Goal: Communication & Community: Share content

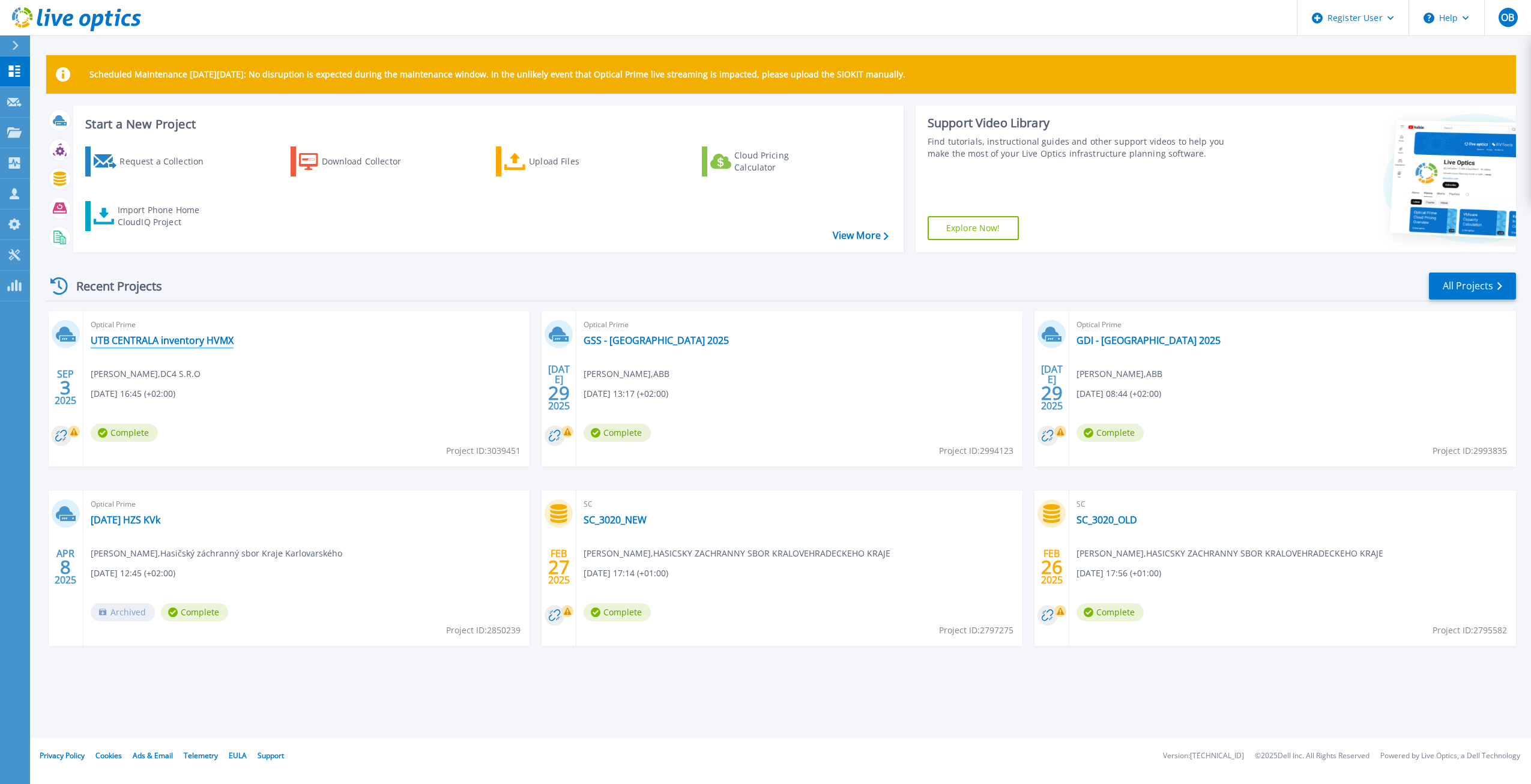
click at [208, 341] on link "UTB CENTRALA inventory HVMX" at bounding box center [162, 341] width 143 height 12
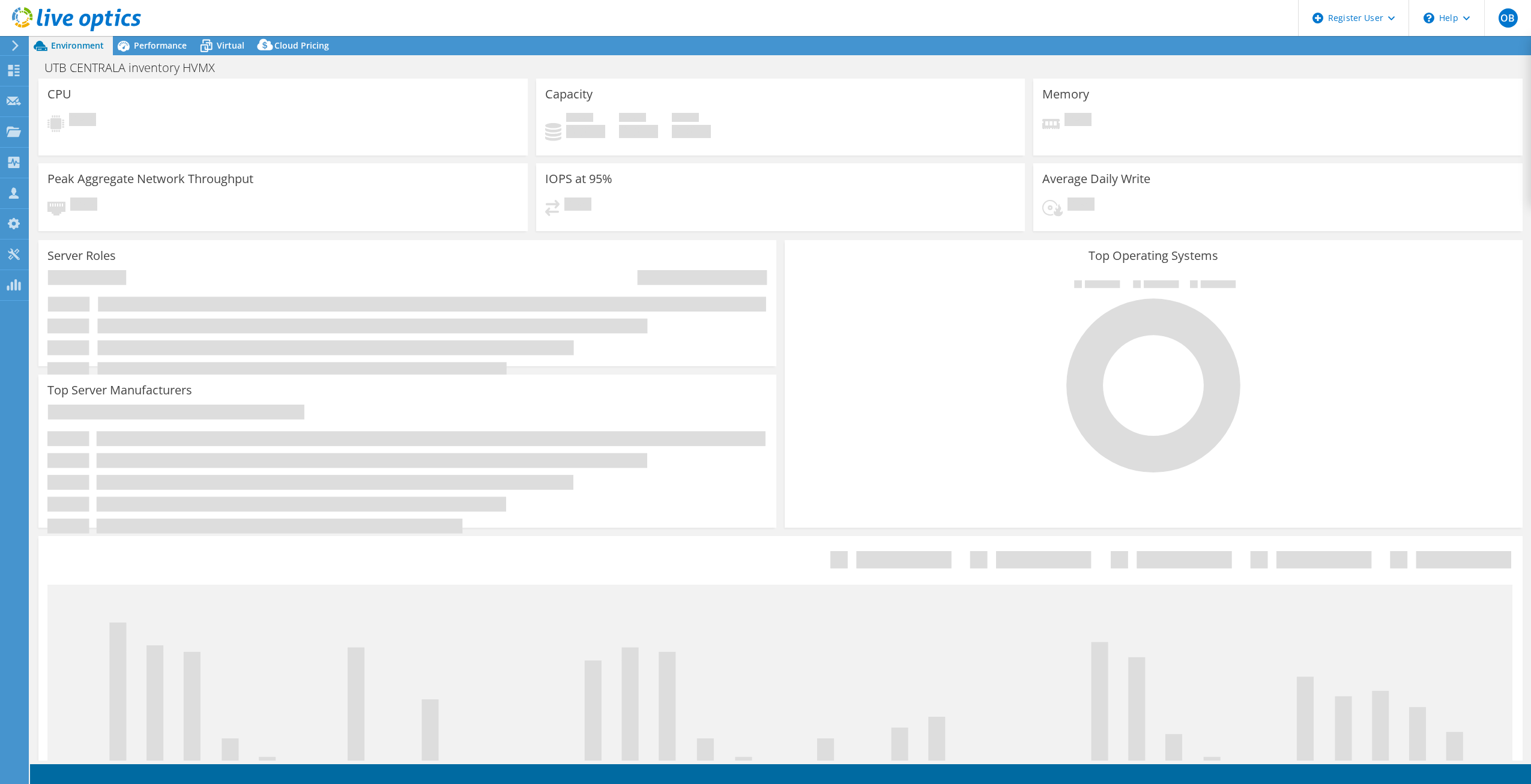
select select "USD"
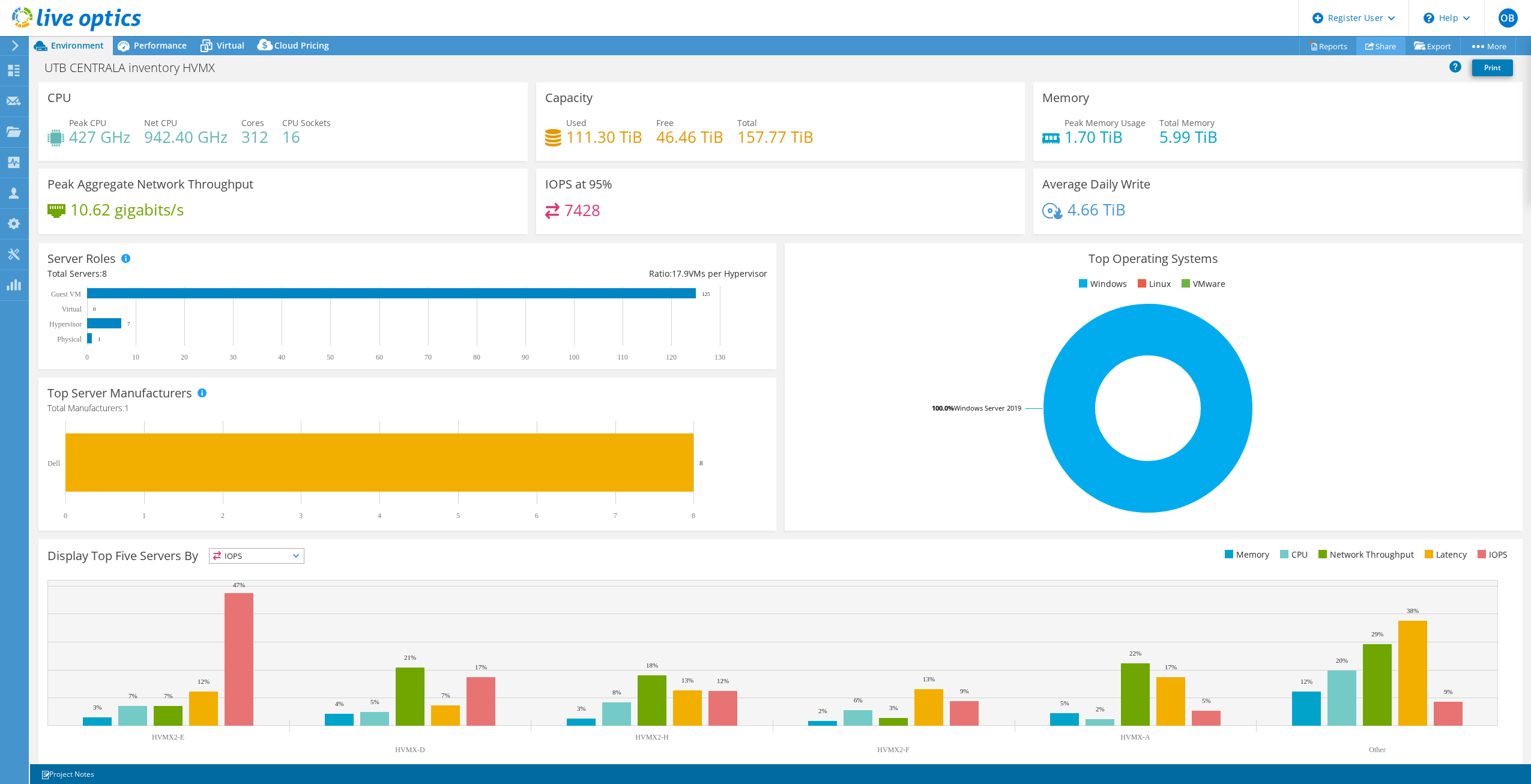
click at [1384, 47] on link "Share" at bounding box center [1381, 46] width 49 height 19
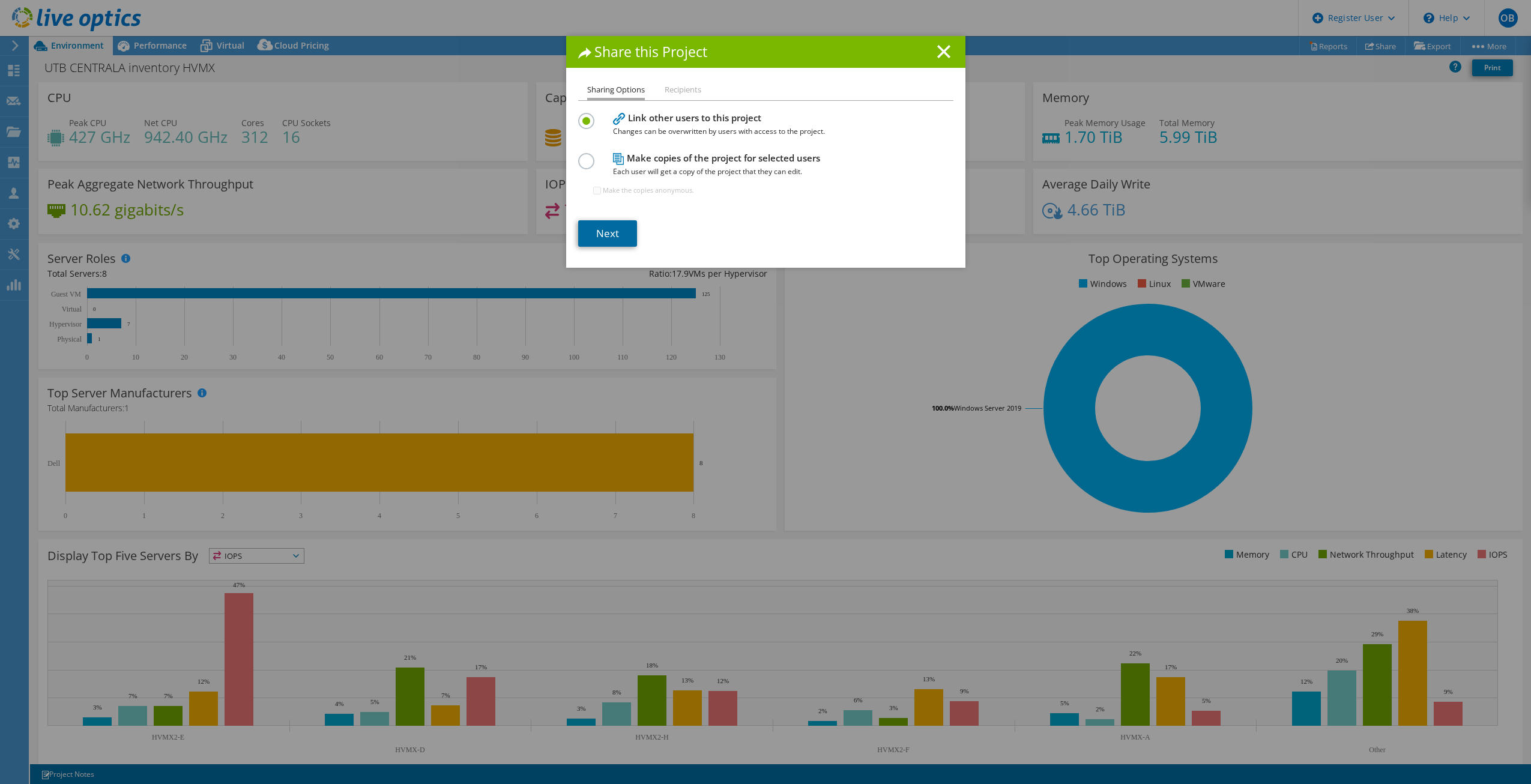
click at [618, 227] on link "Next" at bounding box center [608, 234] width 59 height 27
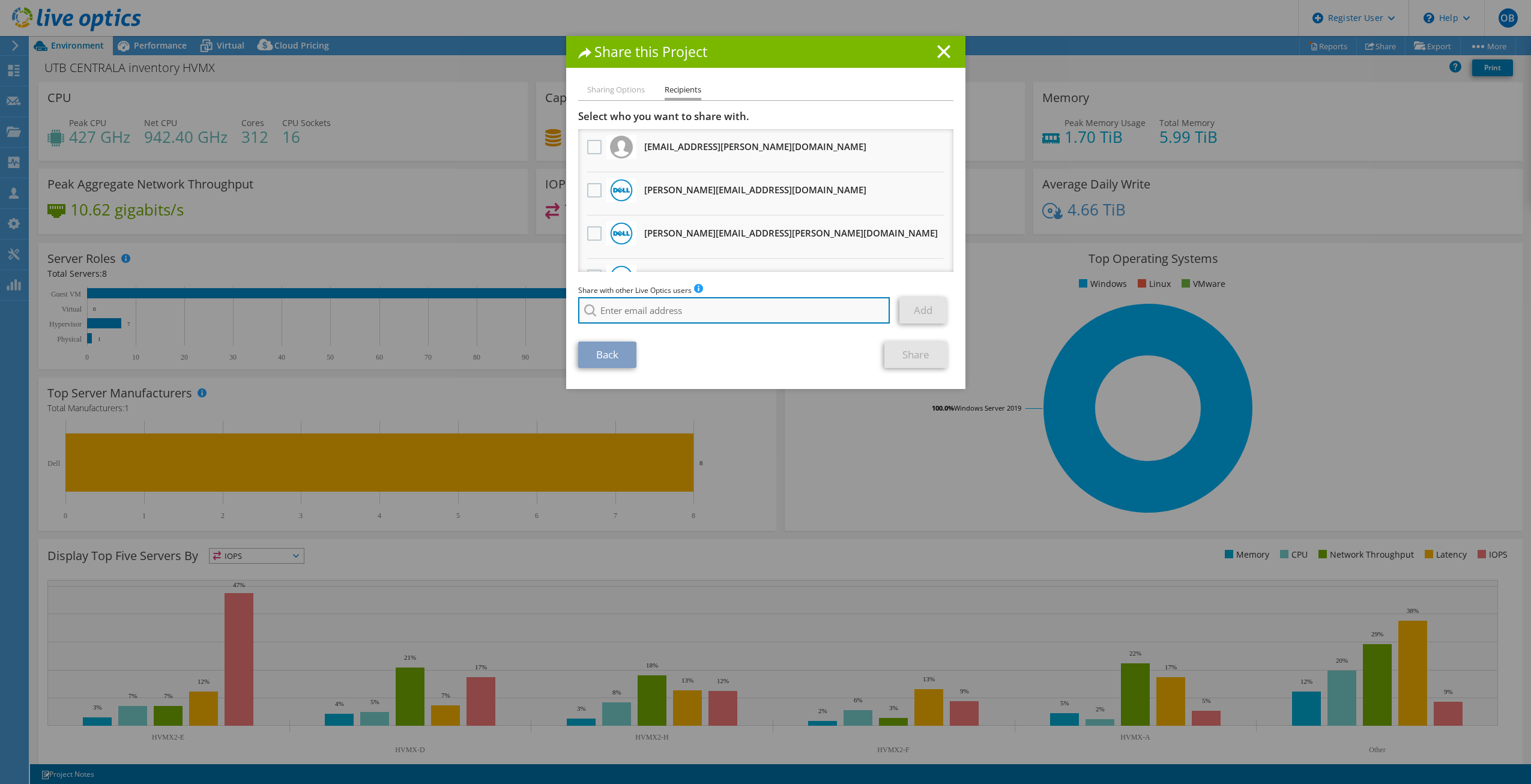
click at [685, 313] on input "search" at bounding box center [734, 311] width 312 height 27
click at [661, 326] on li "[EMAIL_ADDRESS][DOMAIN_NAME]" at bounding box center [647, 319] width 138 height 15
type input "[EMAIL_ADDRESS][DOMAIN_NAME]"
click at [928, 306] on link "Add" at bounding box center [922, 311] width 47 height 27
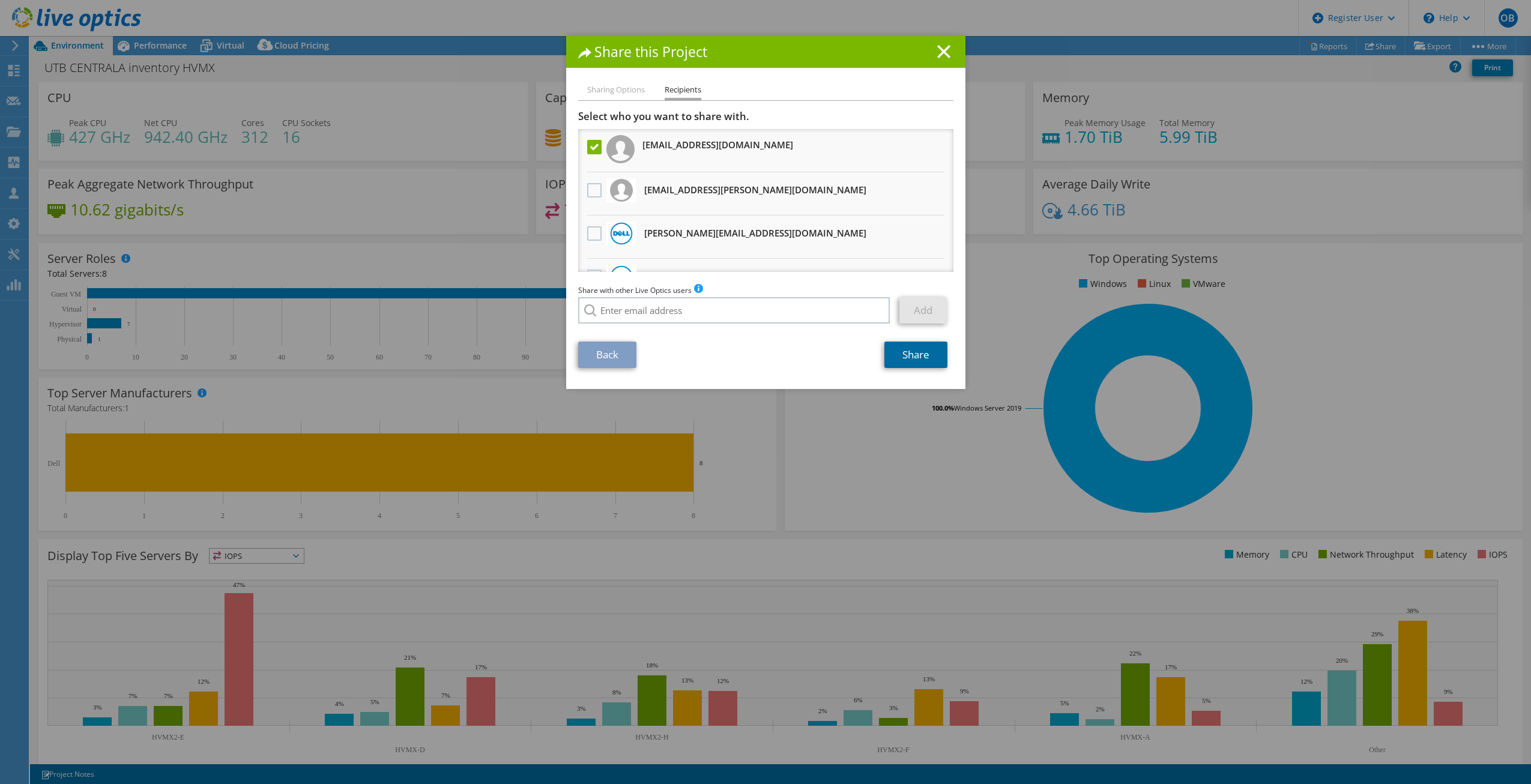
click at [913, 359] on link "Share" at bounding box center [916, 355] width 63 height 27
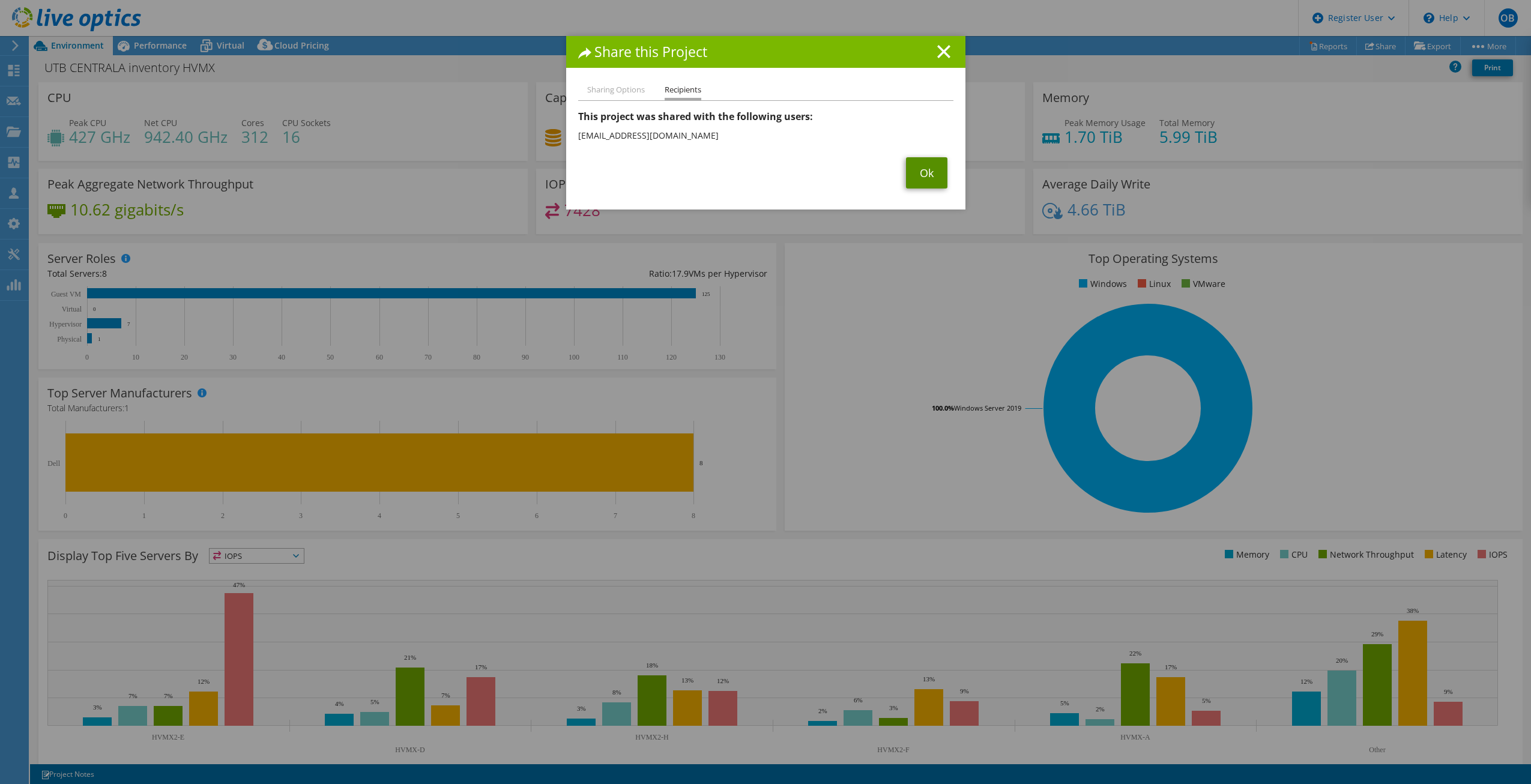
click at [908, 176] on link "Ok" at bounding box center [926, 172] width 41 height 31
